Goal: Transaction & Acquisition: Book appointment/travel/reservation

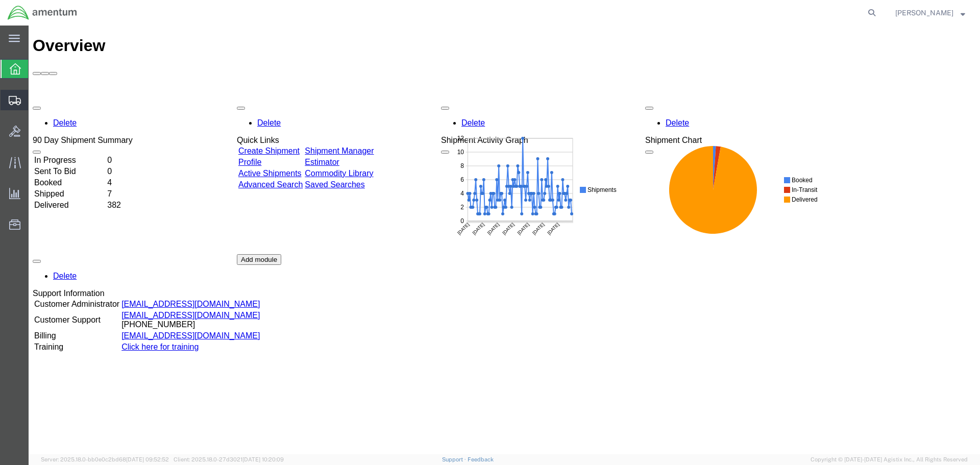
click at [18, 100] on icon at bounding box center [15, 100] width 12 height 9
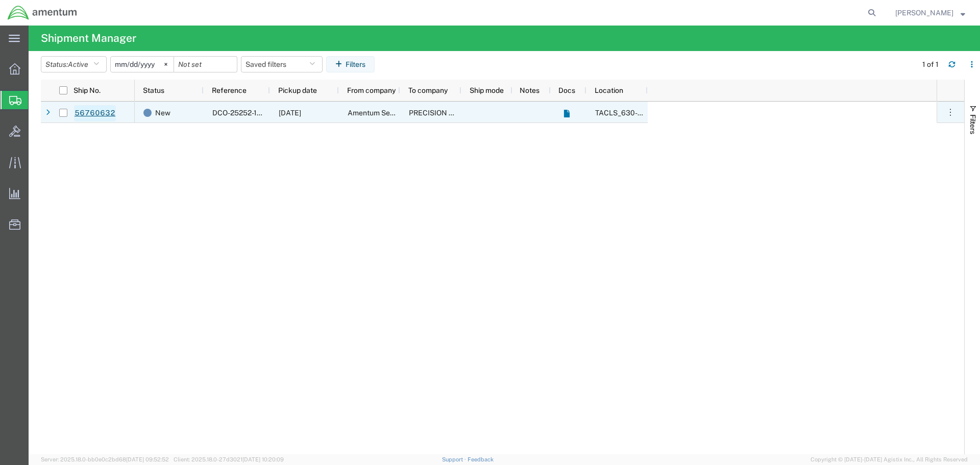
click at [102, 112] on link "56760632" at bounding box center [95, 113] width 42 height 16
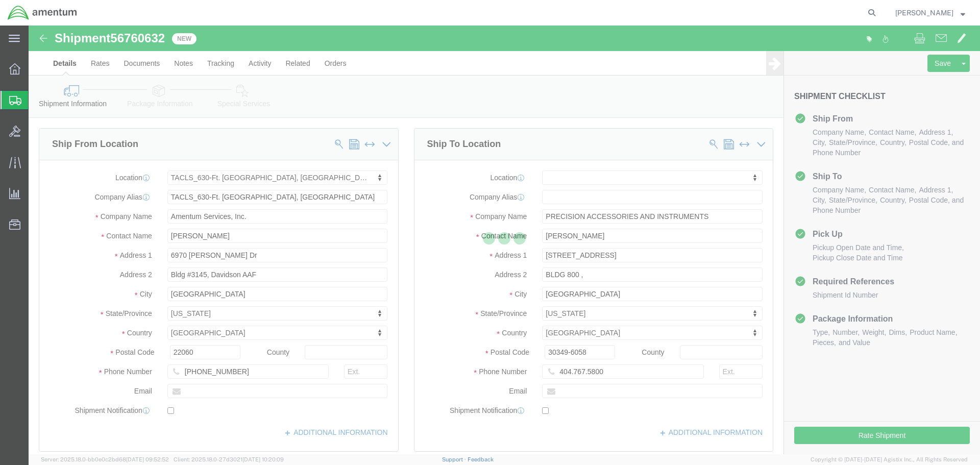
select select "42715"
select select
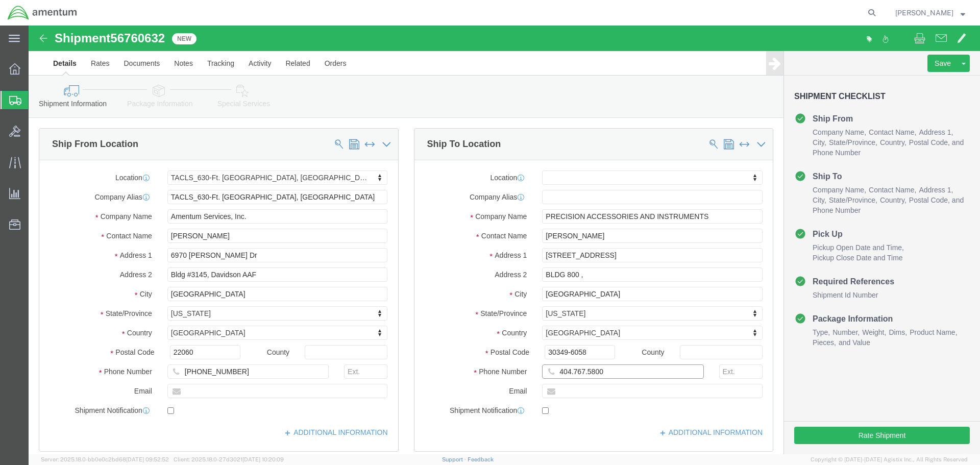
click input "404.767.5800"
type input "[PHONE_NUMBER]"
click div "Ship To Location Location My Profile Location [PHONE_NUMBER] [PHONE_NUMBER] [PH…"
click button "Rate Shipment"
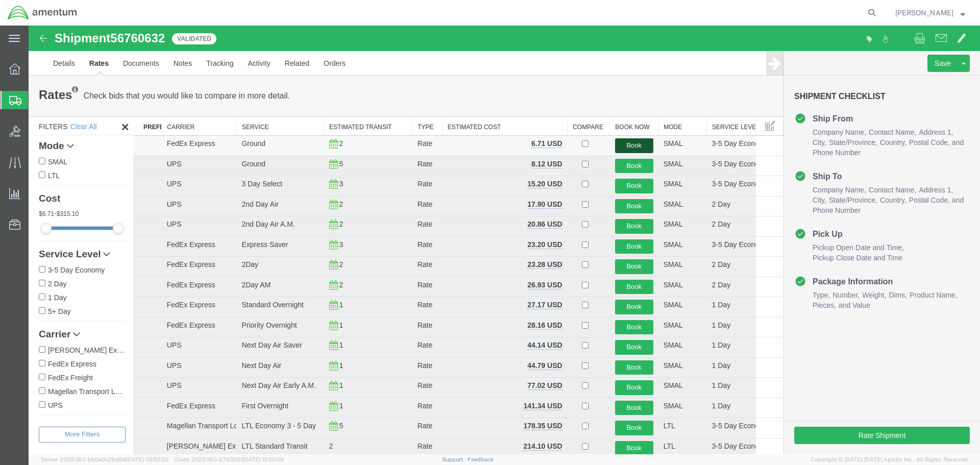
click at [629, 145] on button "Book" at bounding box center [634, 145] width 38 height 15
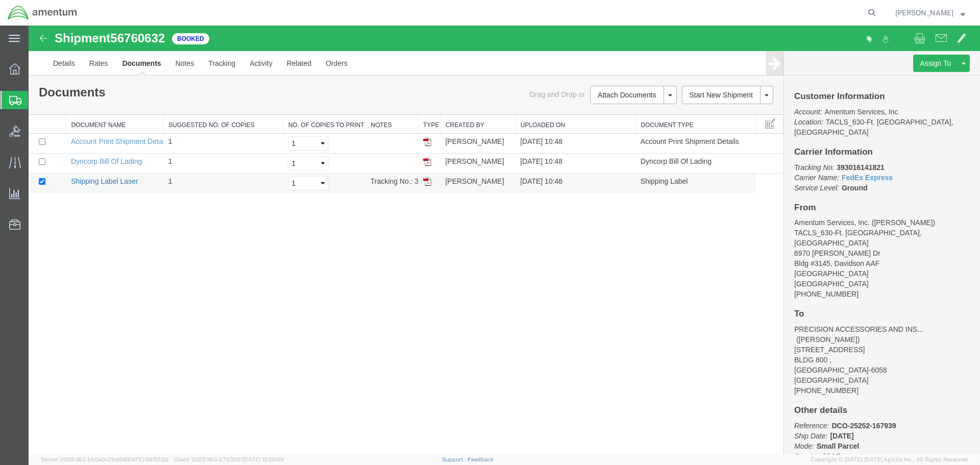
click at [105, 182] on link "Shipping Label Laser" at bounding box center [104, 181] width 67 height 8
click at [12, 163] on icon at bounding box center [15, 163] width 12 height 12
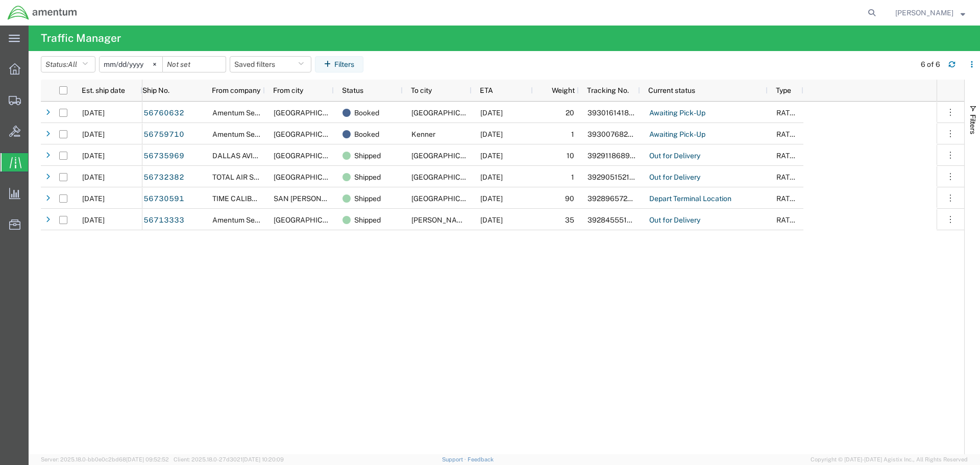
click at [512, 324] on div "56760632 Amentum Services, Inc. [GEOGRAPHIC_DATA] Booked [GEOGRAPHIC_DATA] [DAT…" at bounding box center [539, 278] width 794 height 353
click at [11, 102] on icon at bounding box center [15, 100] width 12 height 9
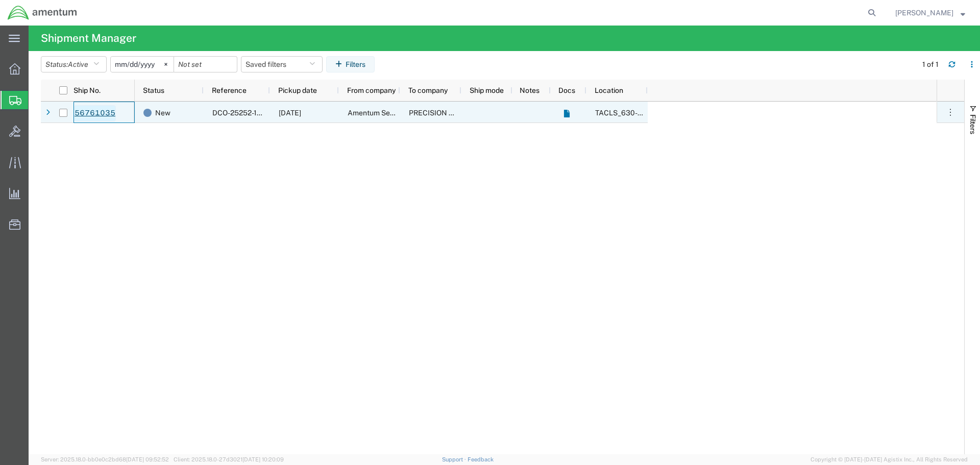
click at [98, 114] on link "56761035" at bounding box center [95, 113] width 42 height 16
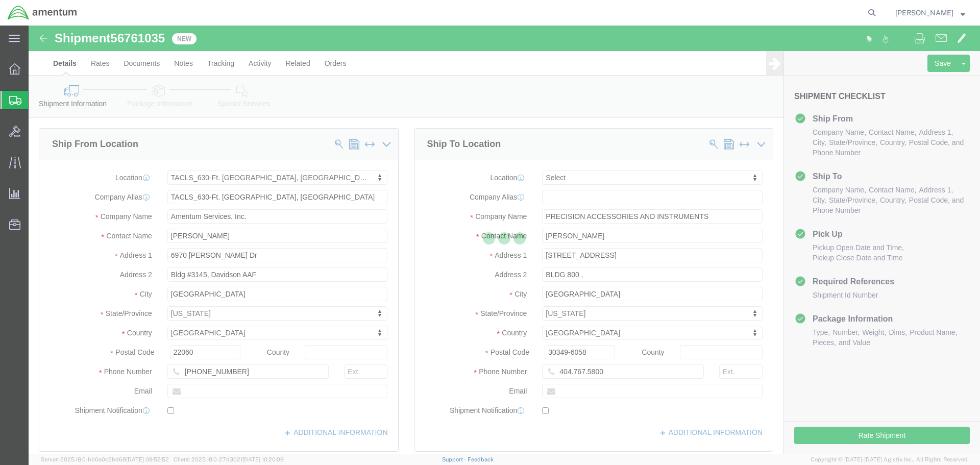
select select "42715"
select select
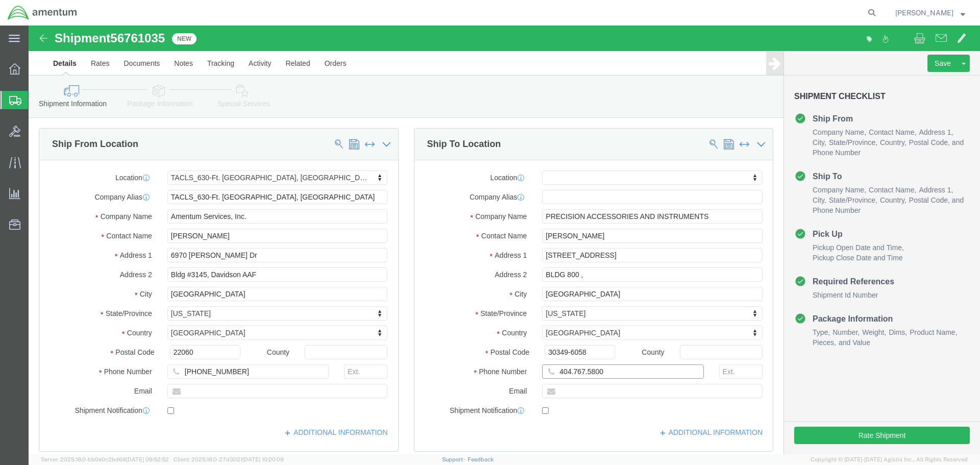
click input "404.767.5800"
type input "[PHONE_NUMBER]"
click div "Please fix the following errors Ship From Location Location TACLS_630-Ft. [GEOG…"
click button "Rate Shipment"
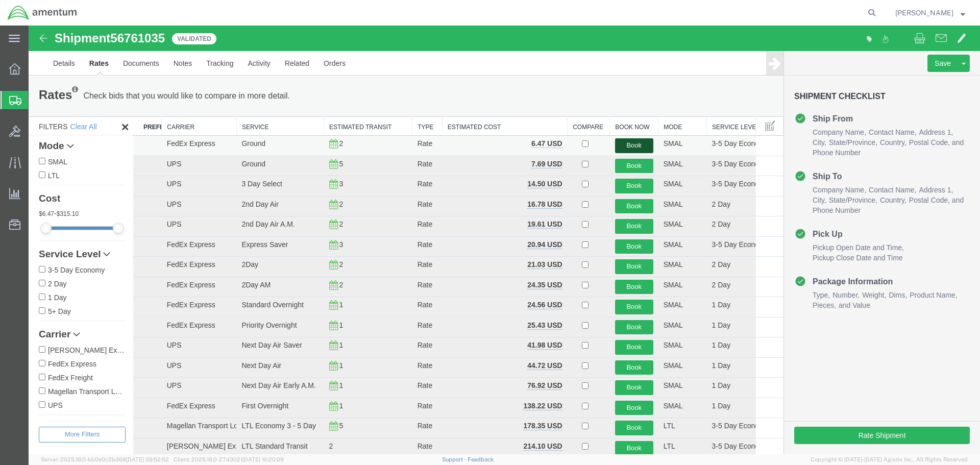
click at [627, 146] on button "Book" at bounding box center [634, 145] width 38 height 15
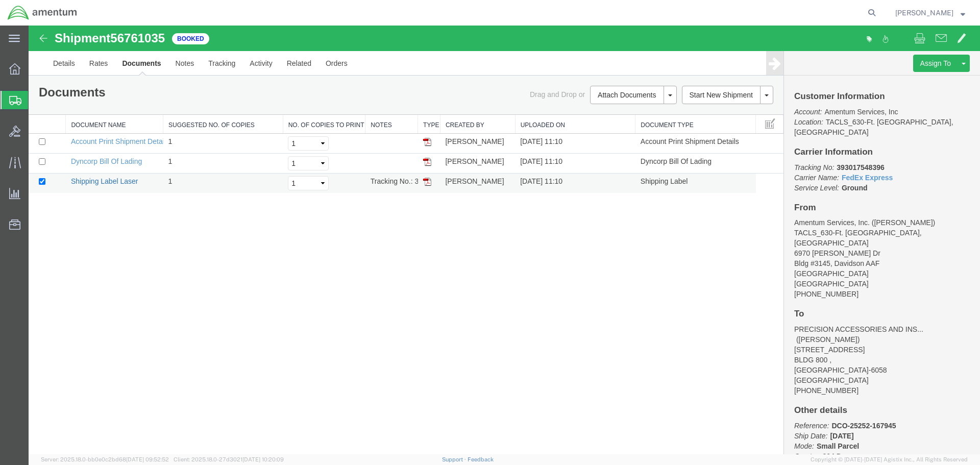
click at [108, 183] on link "Shipping Label Laser" at bounding box center [104, 181] width 67 height 8
click at [15, 163] on icon at bounding box center [15, 162] width 12 height 11
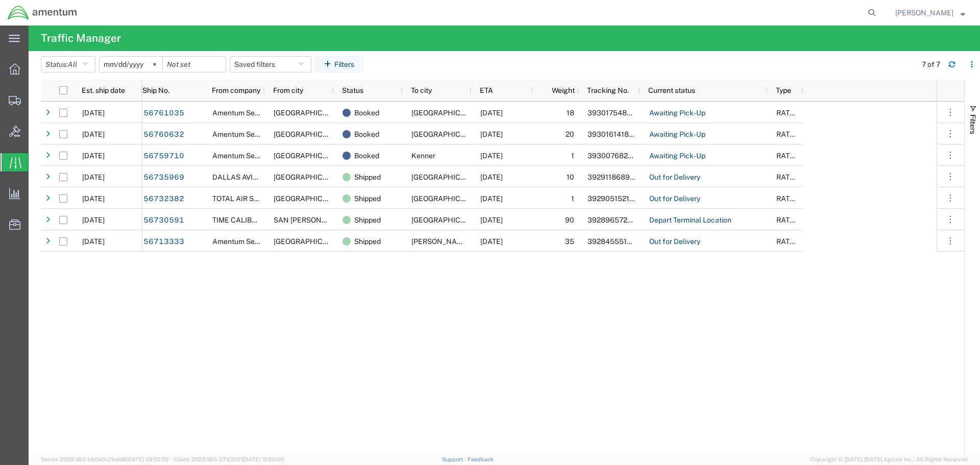
click at [123, 342] on div "[DATE] [DATE] [DATE] [DATE] [DATE] [DATE] [DATE] 56761035 Amentum Services, Inc…" at bounding box center [502, 278] width 923 height 353
click at [10, 99] on icon at bounding box center [15, 100] width 12 height 9
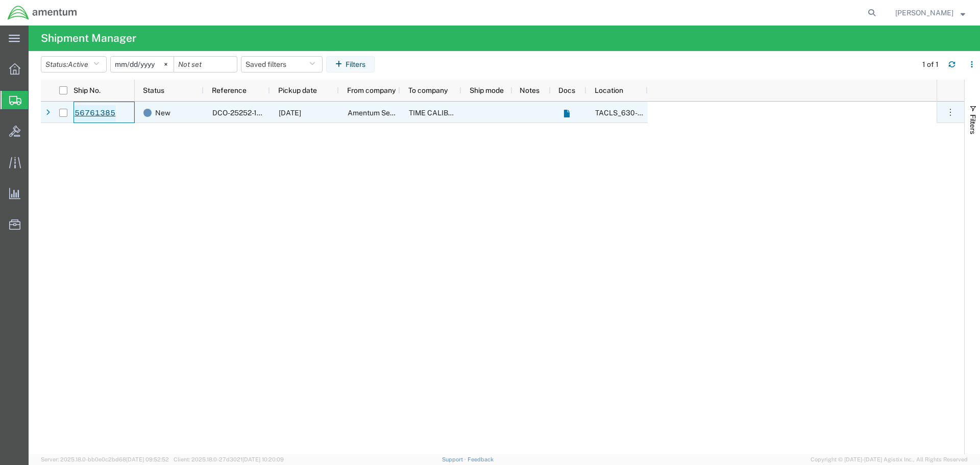
click at [94, 112] on link "56761385" at bounding box center [95, 113] width 42 height 16
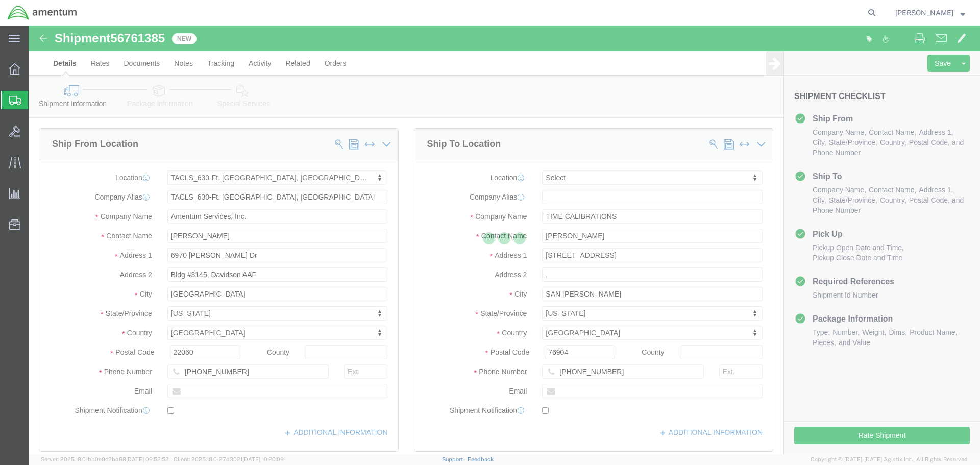
select select "42715"
select select
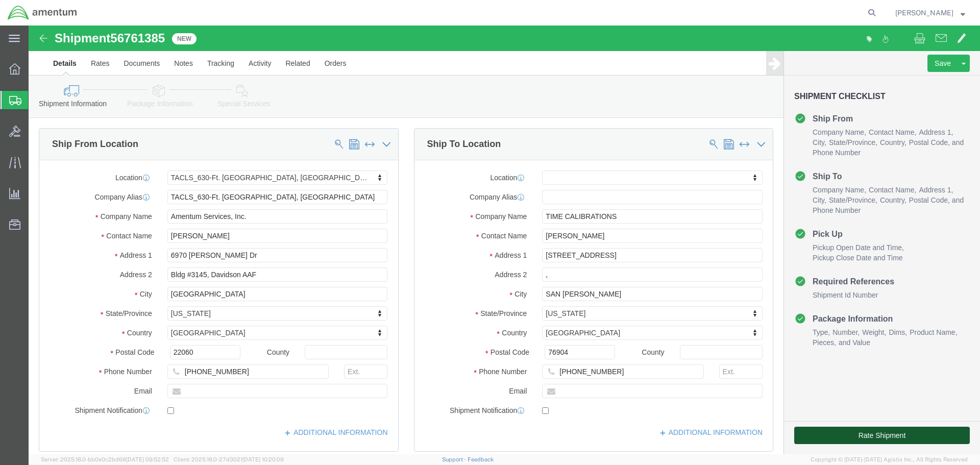
click button "Rate Shipment"
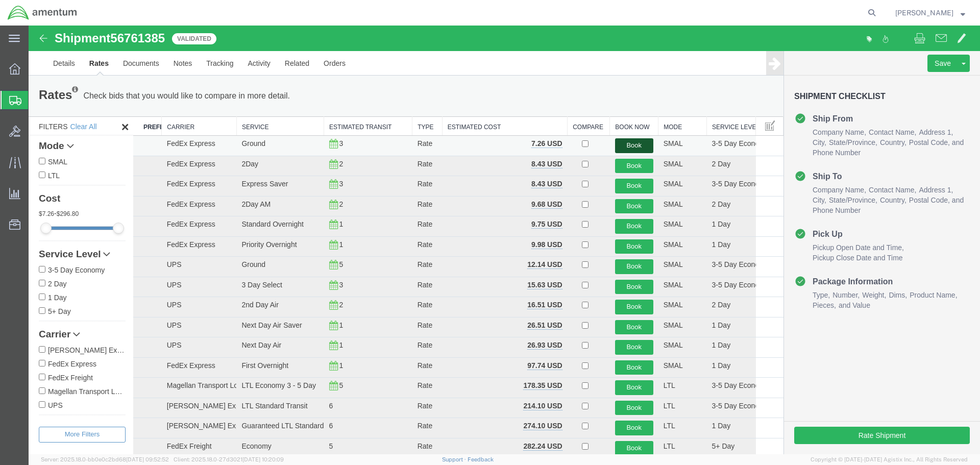
click at [623, 145] on button "Book" at bounding box center [634, 145] width 38 height 15
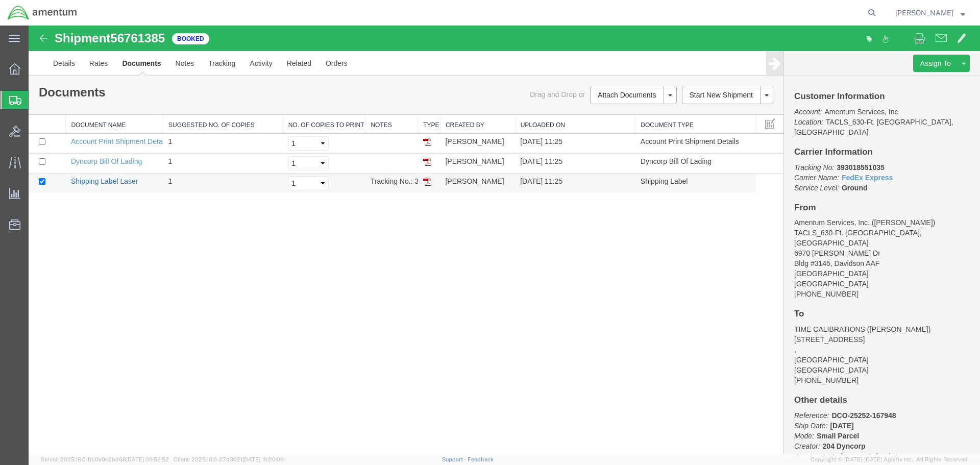
click at [110, 182] on link "Shipping Label Laser" at bounding box center [104, 181] width 67 height 8
